Goal: Task Accomplishment & Management: Manage account settings

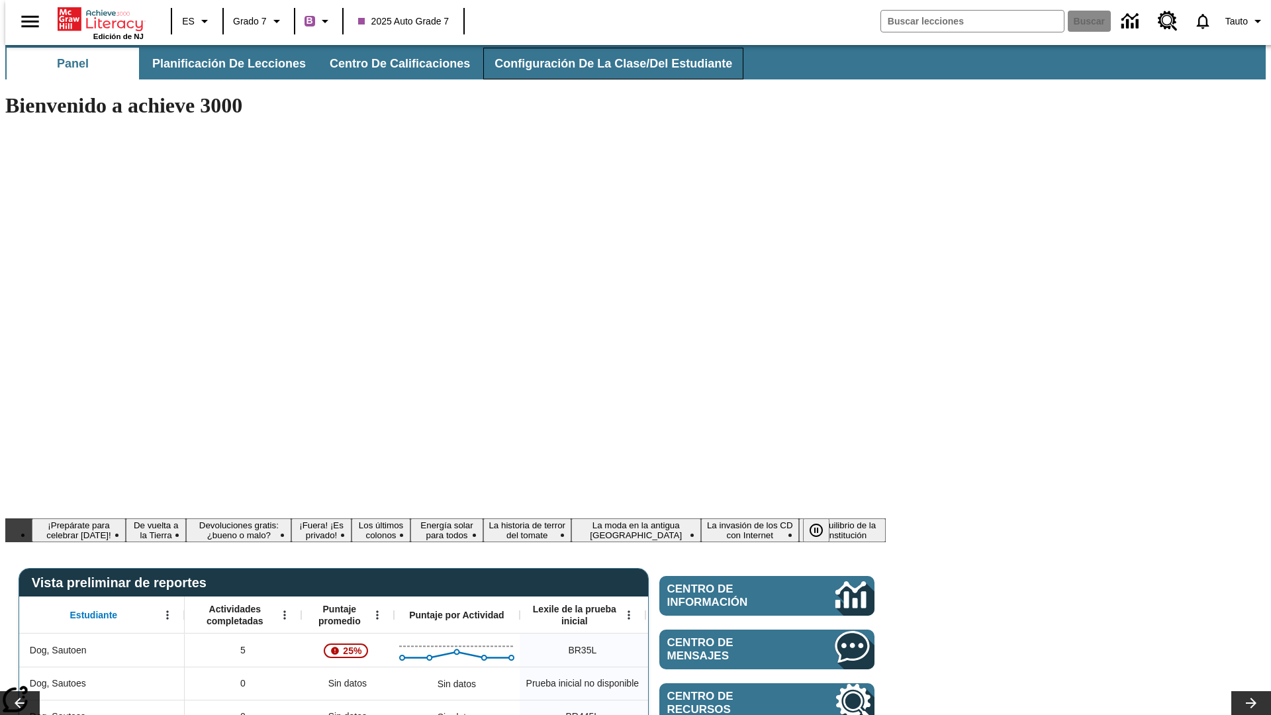
click at [599, 64] on span "Configuración de la clase/del estudiante" at bounding box center [614, 63] width 238 height 15
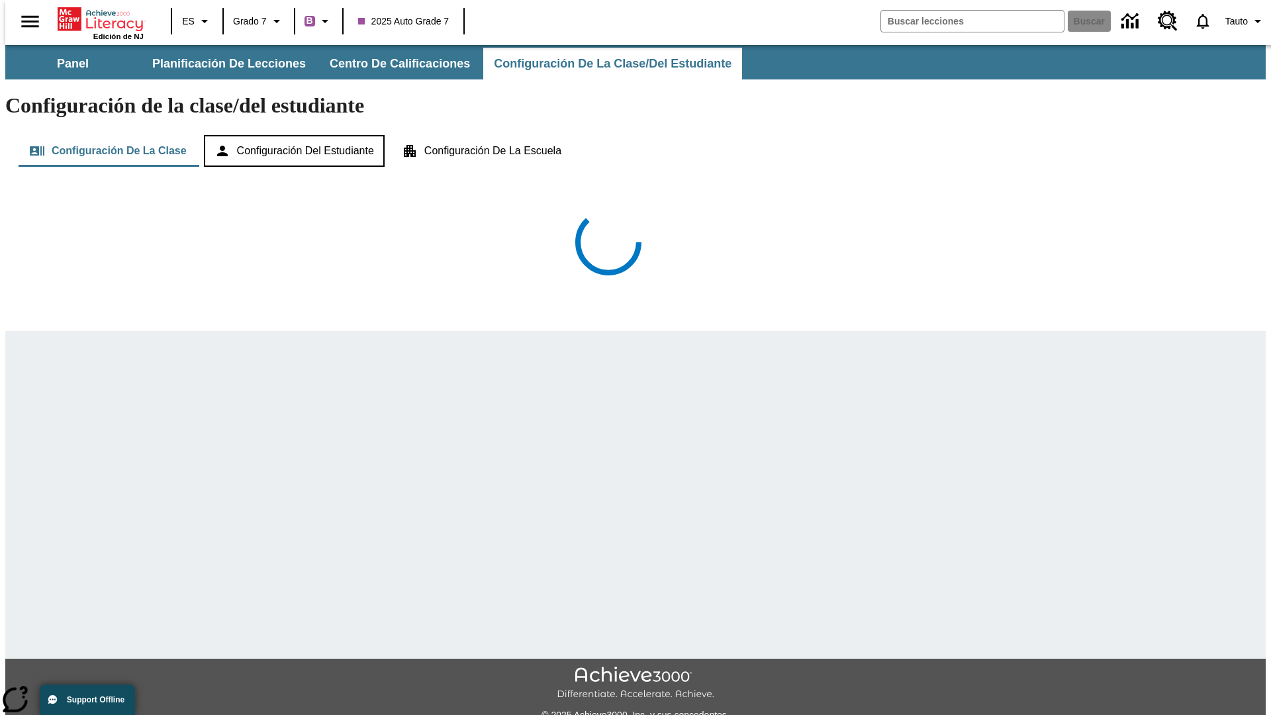
click at [295, 135] on button "Configuración del estudiante" at bounding box center [294, 151] width 181 height 32
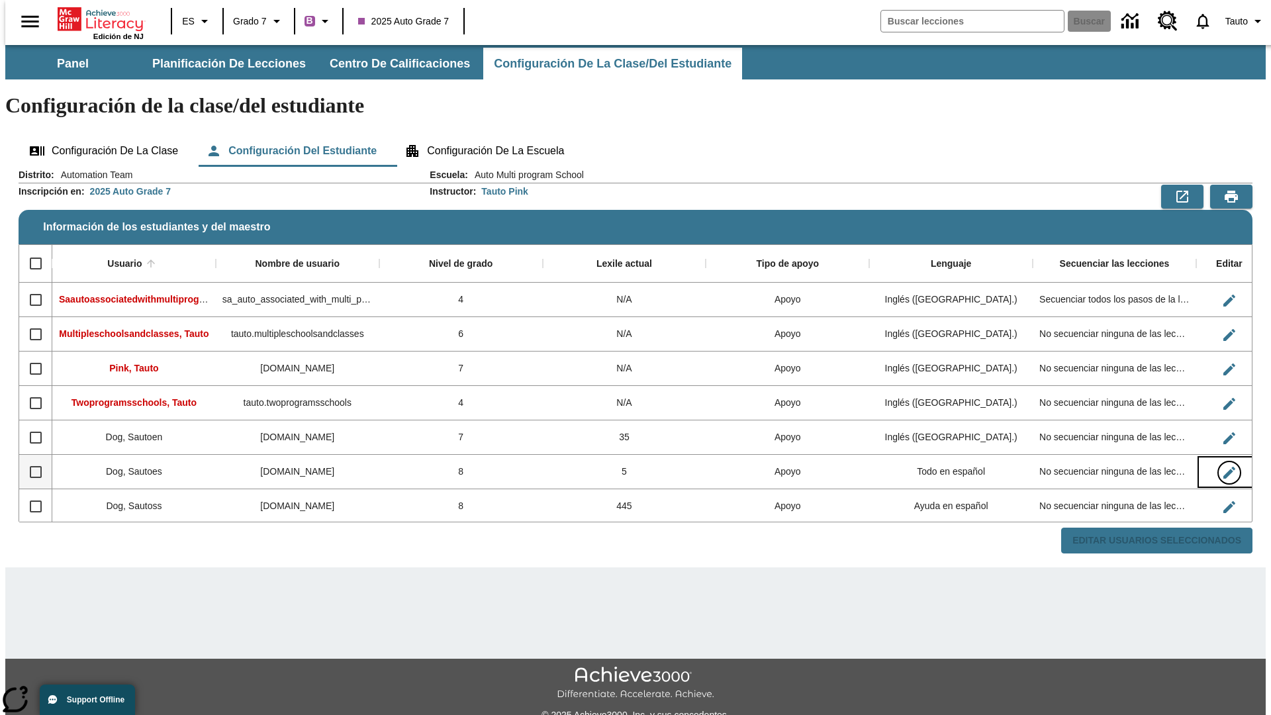
click at [1223, 467] on icon "Editar Usuario" at bounding box center [1229, 473] width 12 height 12
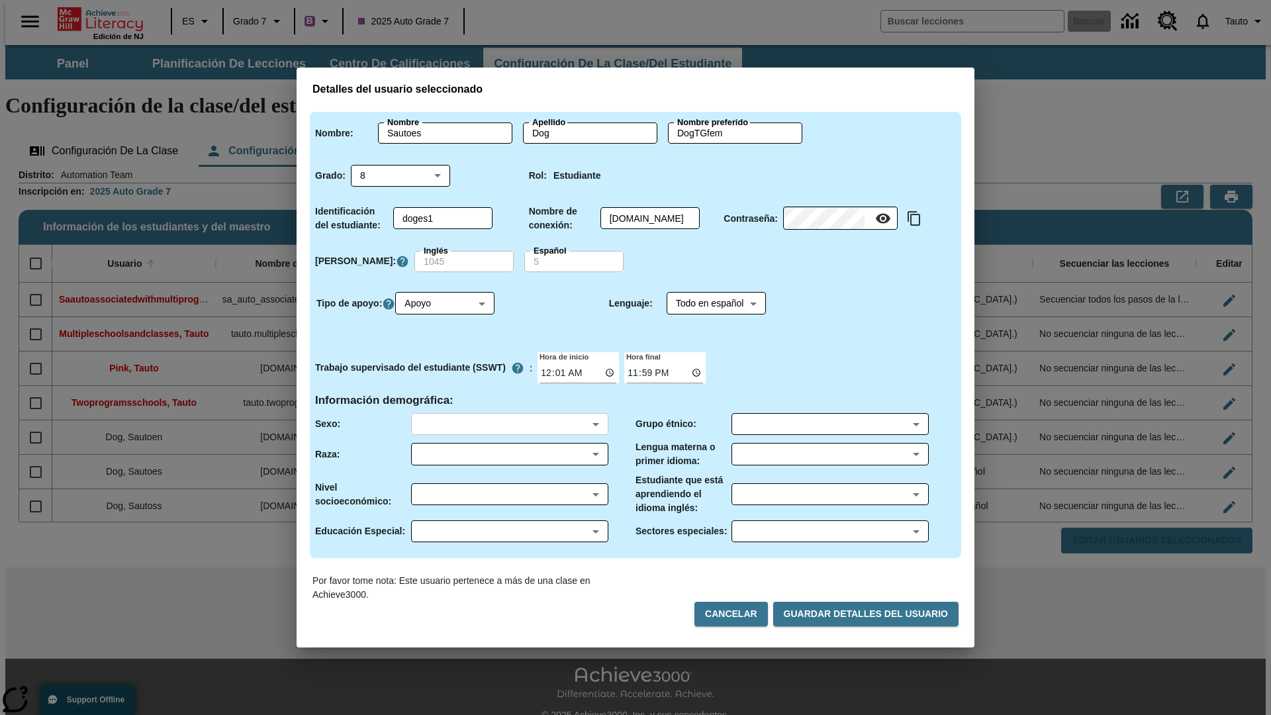
click at [509, 424] on body "Saltar al contenido principal Edición de NJ ES Grado 7 B 2025 Auto Grade 7 Busc…" at bounding box center [635, 394] width 1260 height 699
click at [509, 454] on body "Saltar al contenido principal Edición de NJ ES Grado 7 B 2025 Auto Grade 7 Busc…" at bounding box center [635, 394] width 1260 height 699
click at [509, 494] on body "Saltar al contenido principal Edición de NJ ES Grado 7 B 2025 Auto Grade 7 Busc…" at bounding box center [635, 394] width 1260 height 699
click at [509, 531] on body "Saltar al contenido principal Edición de NJ ES Grado 7 B 2025 Auto Grade 7 Busc…" at bounding box center [635, 394] width 1260 height 699
click at [829, 424] on body "Saltar al contenido principal Edición de NJ ES Grado 7 B 2025 Auto Grade 7 Busc…" at bounding box center [635, 394] width 1260 height 699
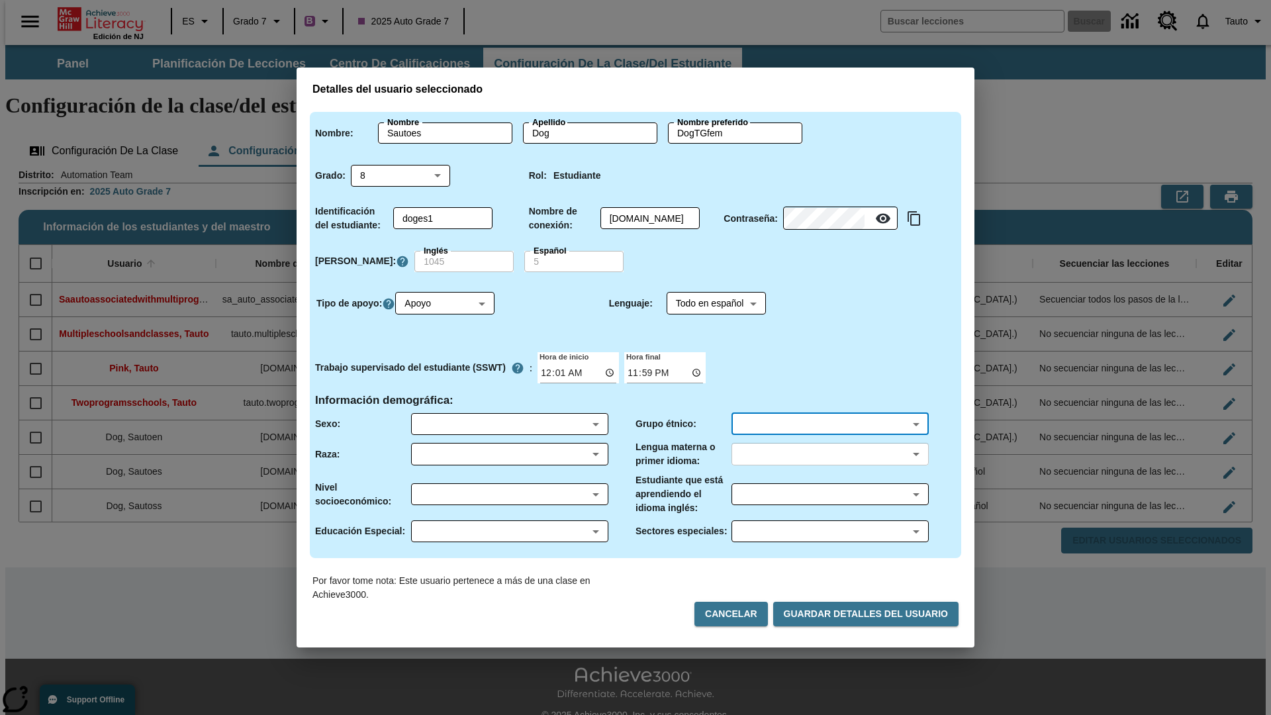
click at [829, 454] on body "Saltar al contenido principal Edición de NJ ES Grado 7 B 2025 Auto Grade 7 Busc…" at bounding box center [635, 394] width 1260 height 699
click at [829, 494] on body "Saltar al contenido principal Edición de NJ ES Grado 7 B 2025 Auto Grade 7 Busc…" at bounding box center [635, 394] width 1260 height 699
click at [829, 531] on body "Saltar al contenido principal Edición de NJ ES Grado 7 B 2025 Auto Grade 7 Busc…" at bounding box center [635, 394] width 1260 height 699
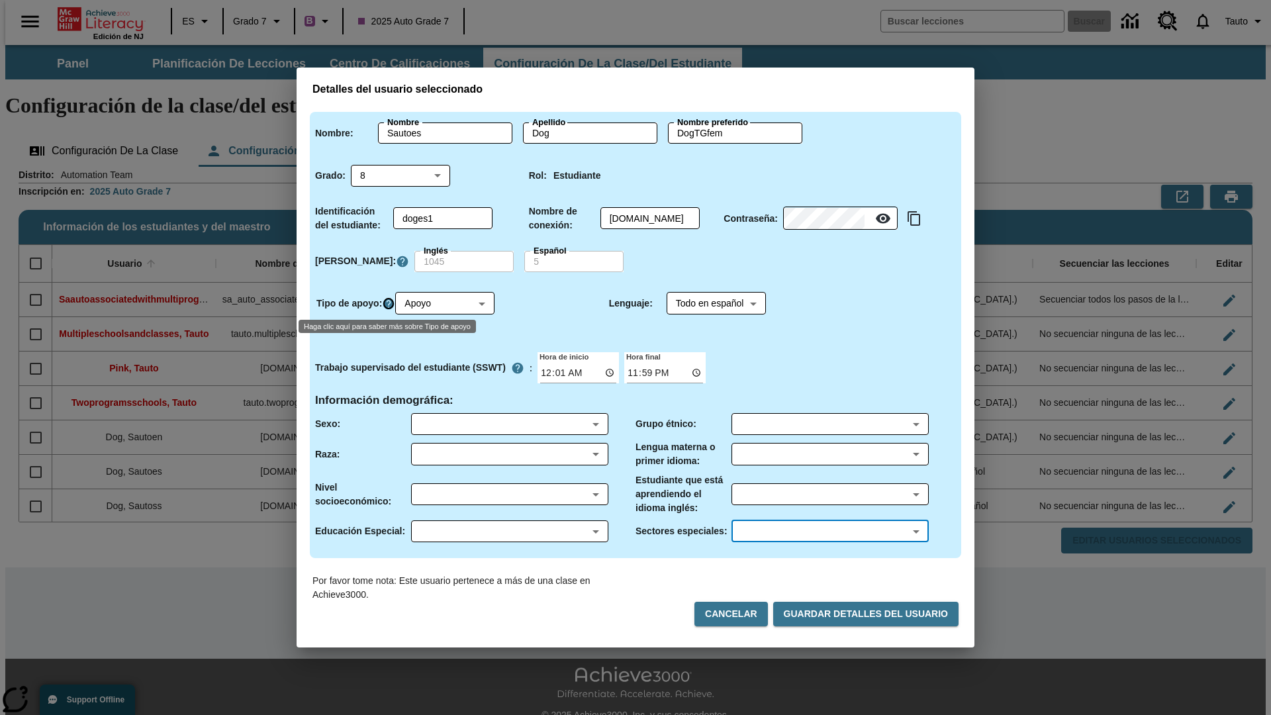
click at [391, 303] on icon "Haga clic aquí para saber más sobre Tipo de apoyo" at bounding box center [388, 303] width 13 height 13
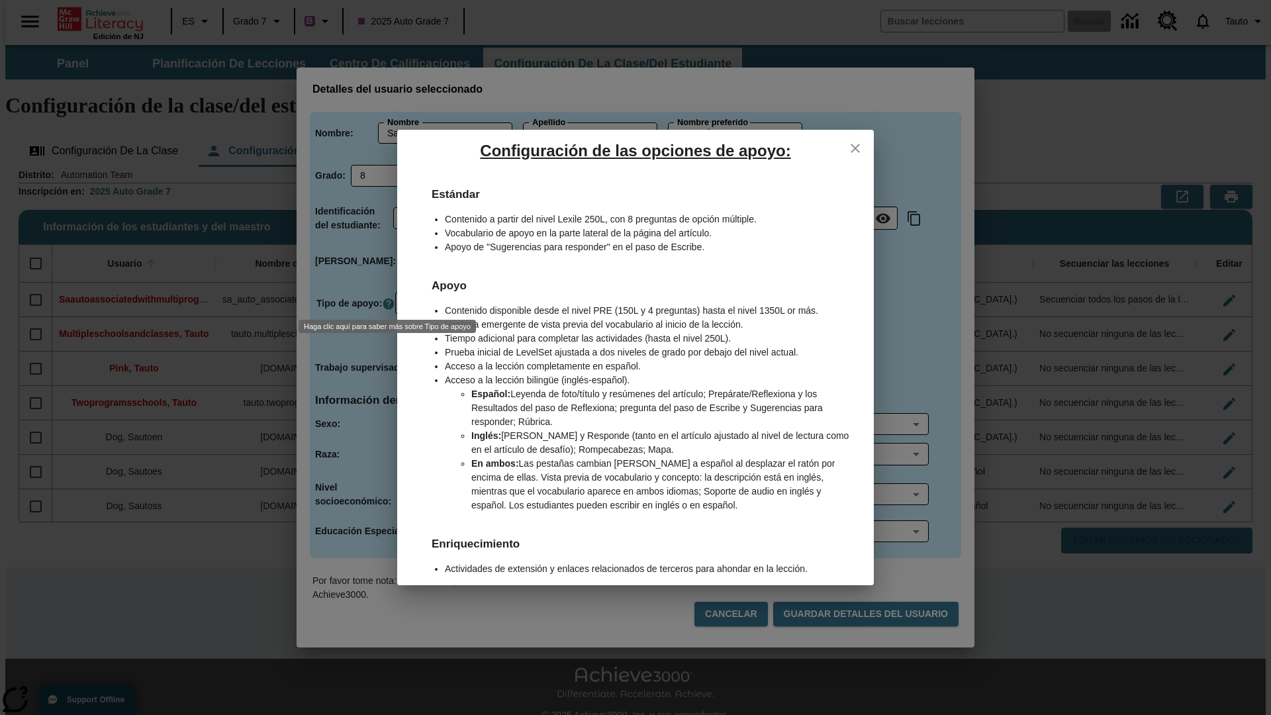
click at [855, 148] on icon "close" at bounding box center [855, 148] width 9 height 9
